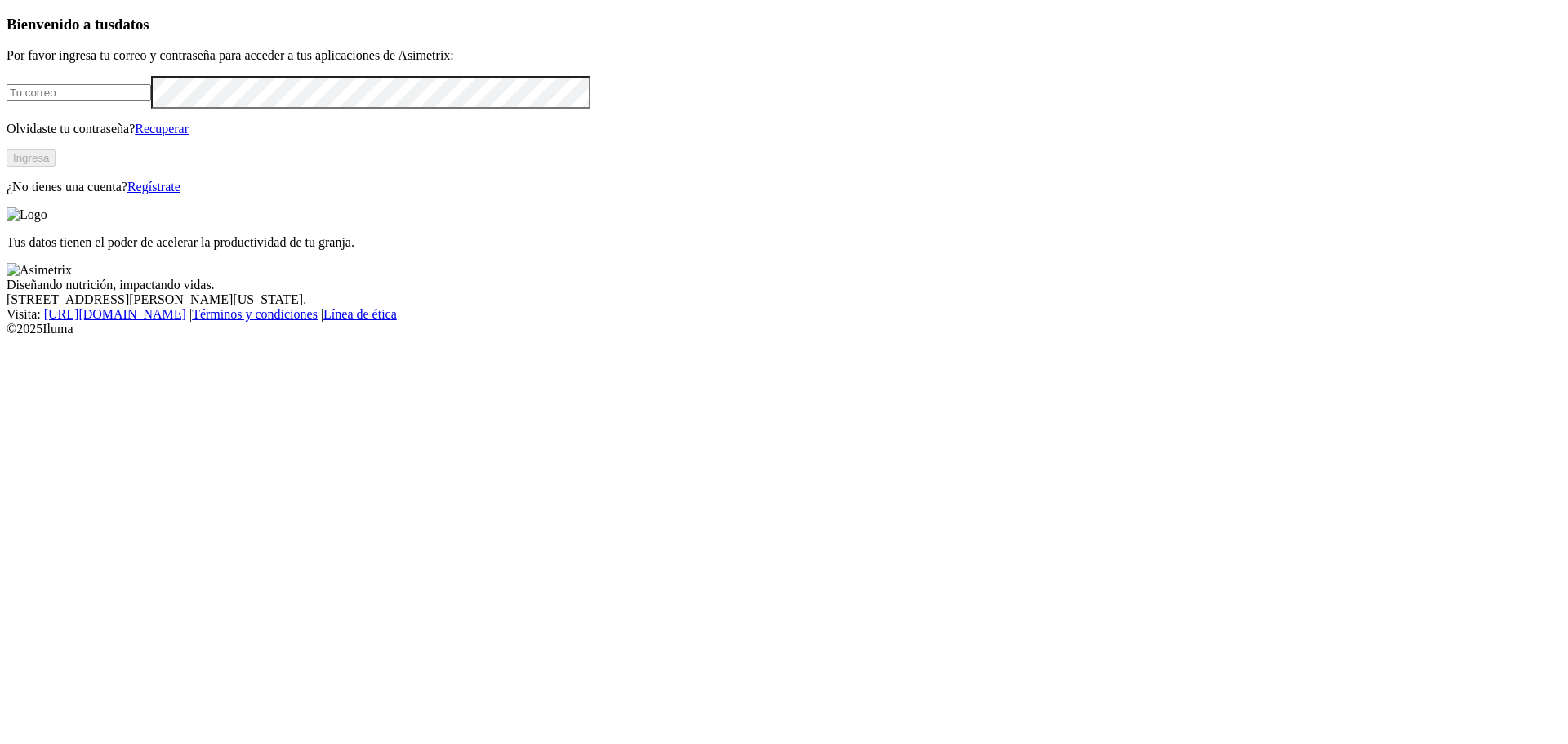
type input "[EMAIL_ADDRESS][DOMAIN_NAME]"
click at [56, 167] on button "Ingresa" at bounding box center [31, 158] width 49 height 17
